Goal: Find specific page/section: Find specific page/section

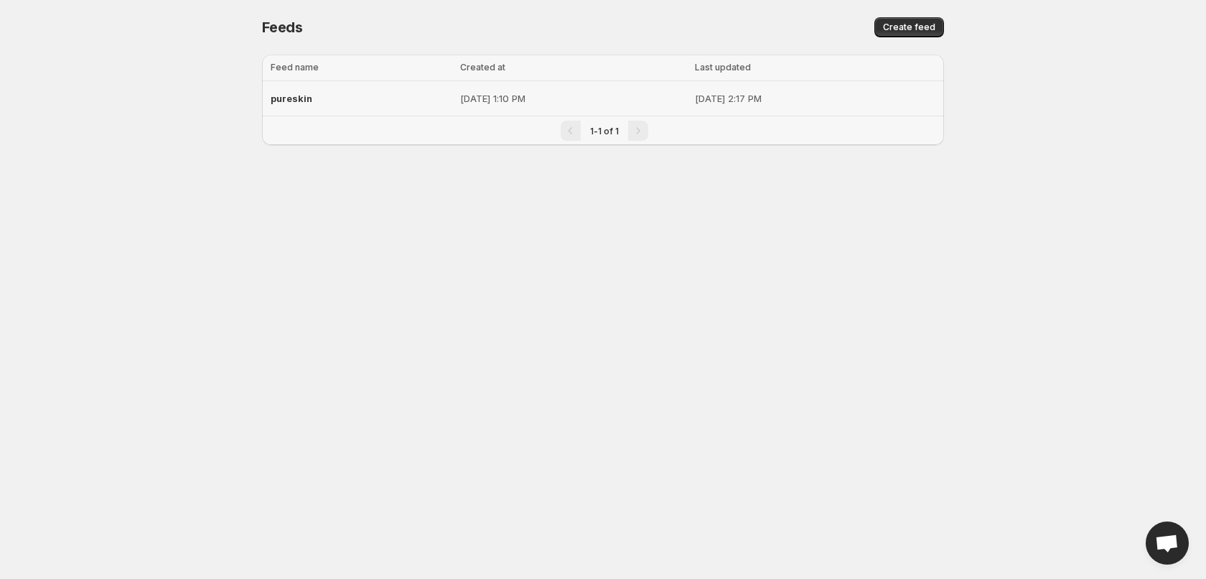
click at [327, 97] on div "pureskin" at bounding box center [361, 98] width 181 height 26
